Goal: Task Accomplishment & Management: Use online tool/utility

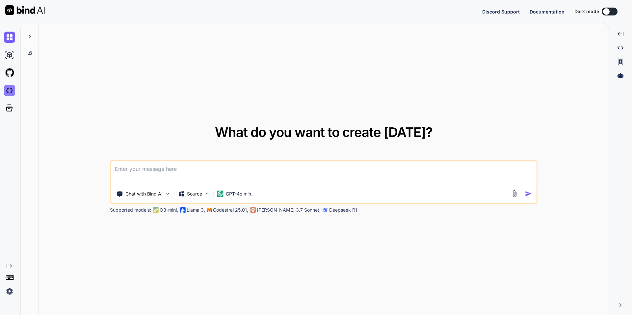
click at [12, 90] on img at bounding box center [9, 90] width 11 height 11
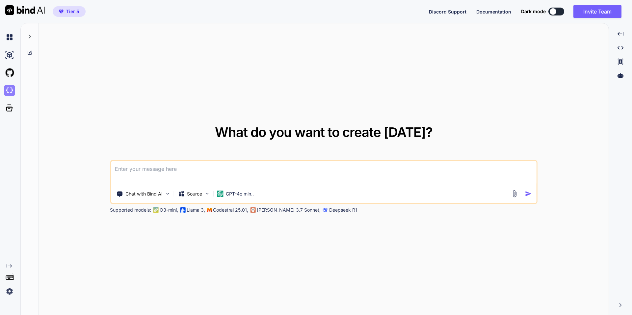
type textarea "x"
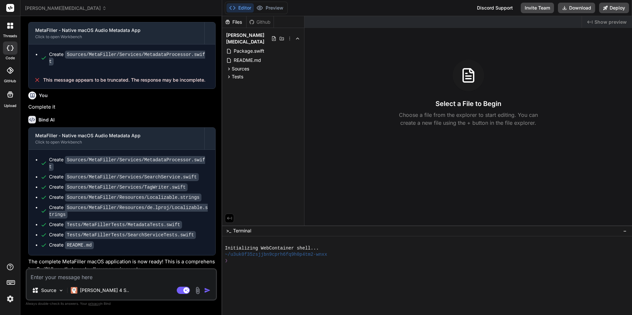
scroll to position [773, 0]
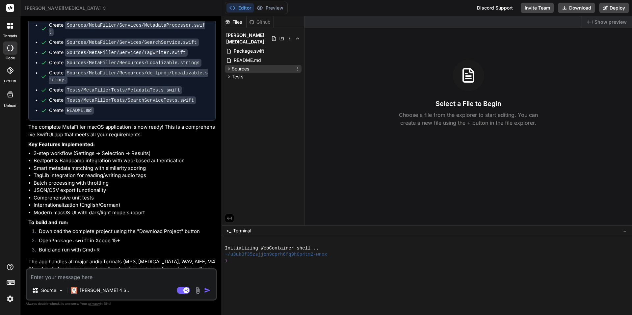
click at [227, 66] on icon at bounding box center [229, 69] width 6 height 6
click at [229, 85] on icon at bounding box center [229, 86] width 2 height 3
click at [232, 75] on icon at bounding box center [235, 78] width 6 height 6
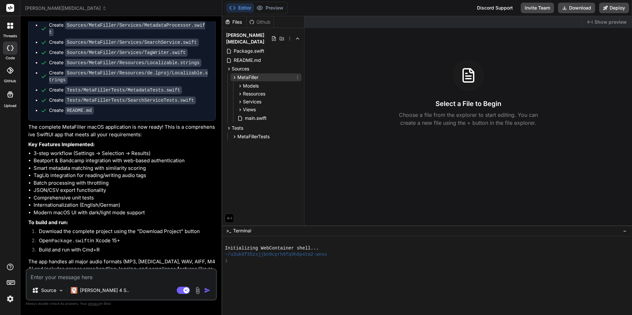
click at [231, 73] on div "MetaFiller" at bounding box center [265, 77] width 71 height 8
click at [226, 65] on div "Sources" at bounding box center [263, 69] width 77 height 8
click at [228, 75] on icon at bounding box center [229, 76] width 2 height 3
click at [578, 4] on button "Download" at bounding box center [576, 8] width 37 height 11
click at [42, 7] on span "[PERSON_NAME][MEDICAL_DATA]" at bounding box center [66, 8] width 82 height 7
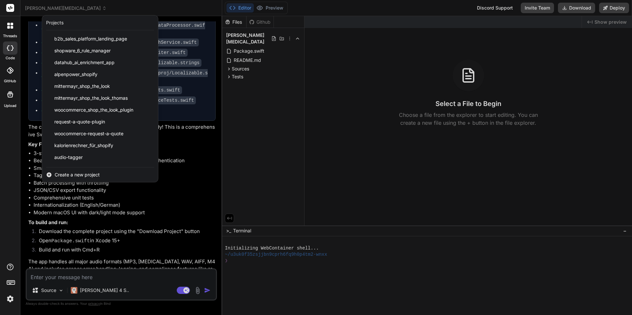
click at [124, 147] on div "kalorienrechner_für_shopify" at bounding box center [100, 145] width 116 height 12
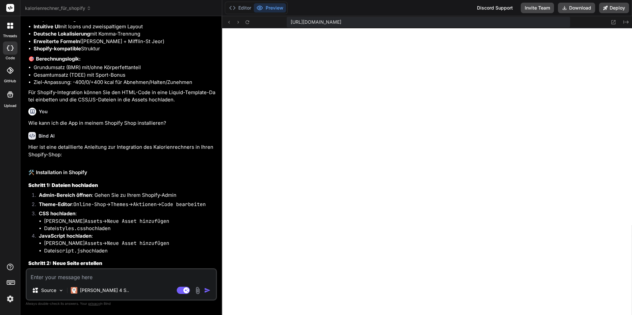
scroll to position [250, 0]
type textarea "x"
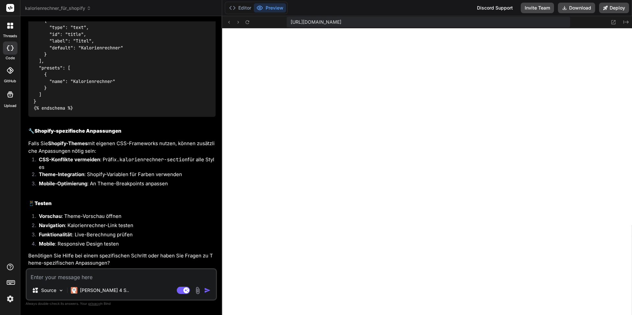
scroll to position [1245, 0]
